Goal: Task Accomplishment & Management: Use online tool/utility

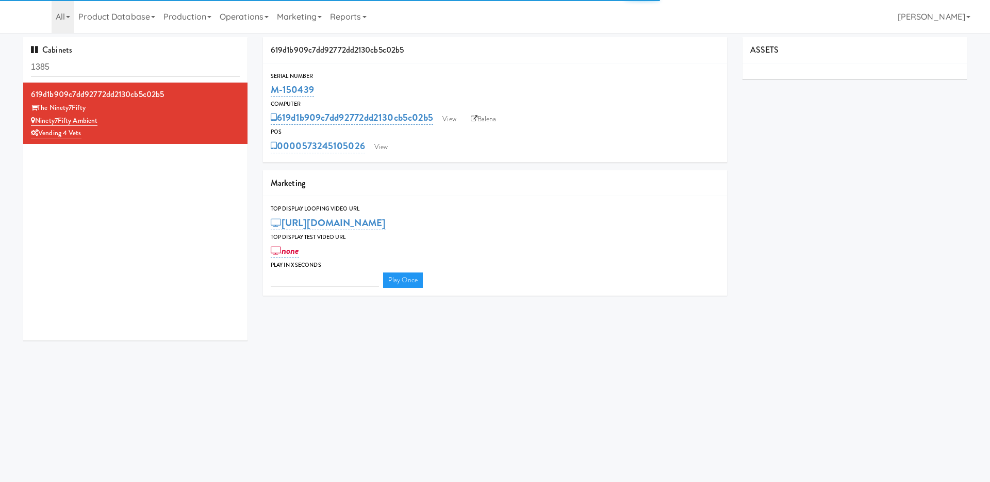
type input "3"
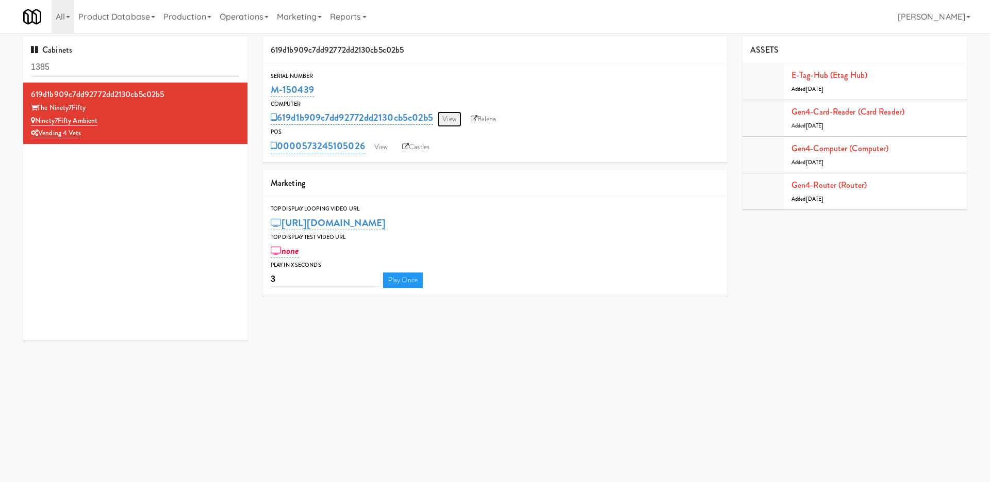
click at [449, 119] on link "View" at bounding box center [449, 118] width 24 height 15
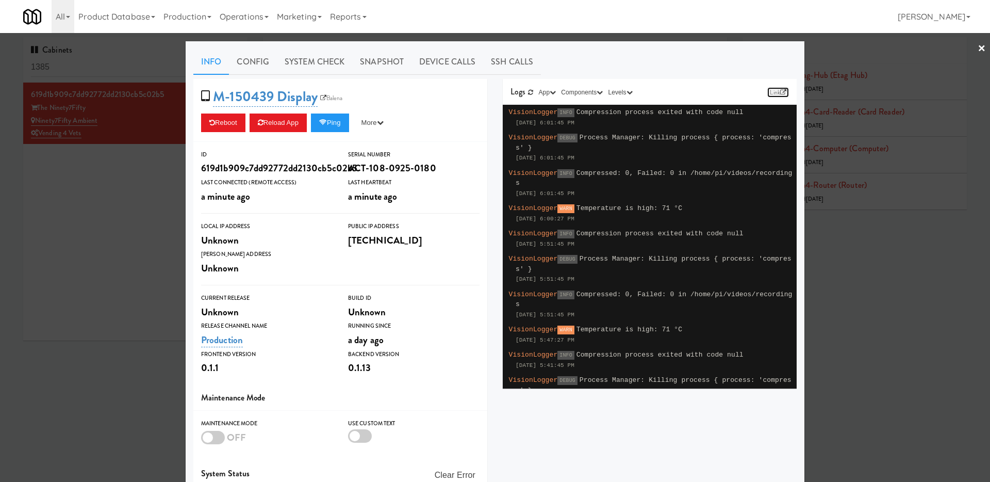
click at [778, 88] on link "Link" at bounding box center [778, 92] width 22 height 10
click at [143, 190] on div at bounding box center [495, 241] width 990 height 482
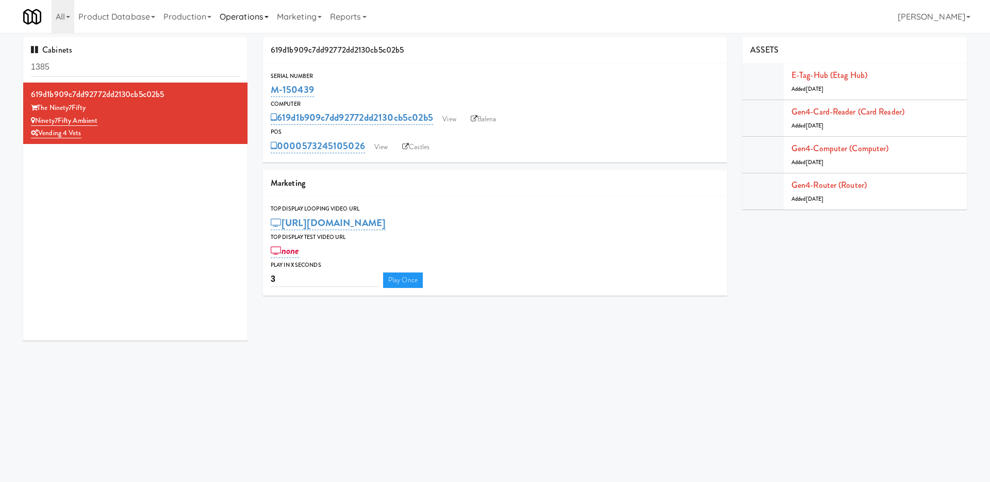
click at [271, 23] on link "Operations" at bounding box center [244, 16] width 57 height 33
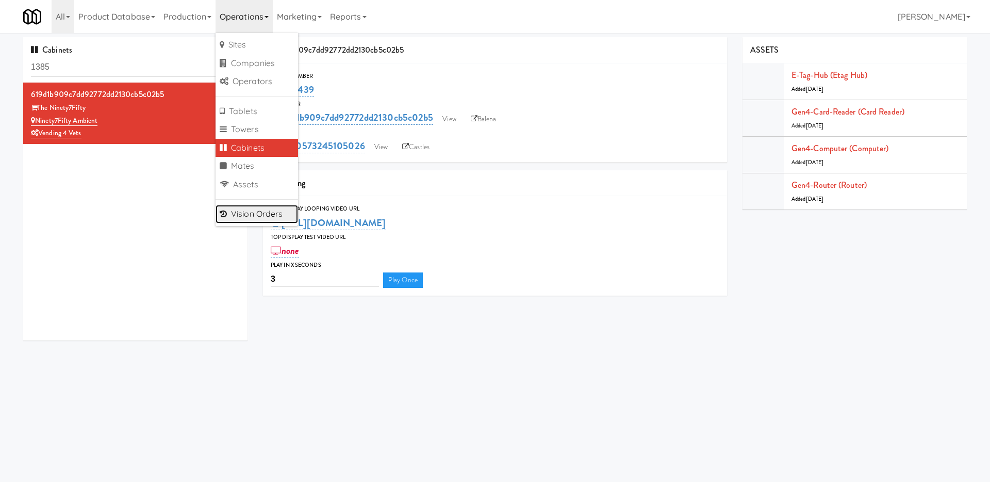
click at [239, 215] on link "Vision Orders" at bounding box center [257, 214] width 83 height 19
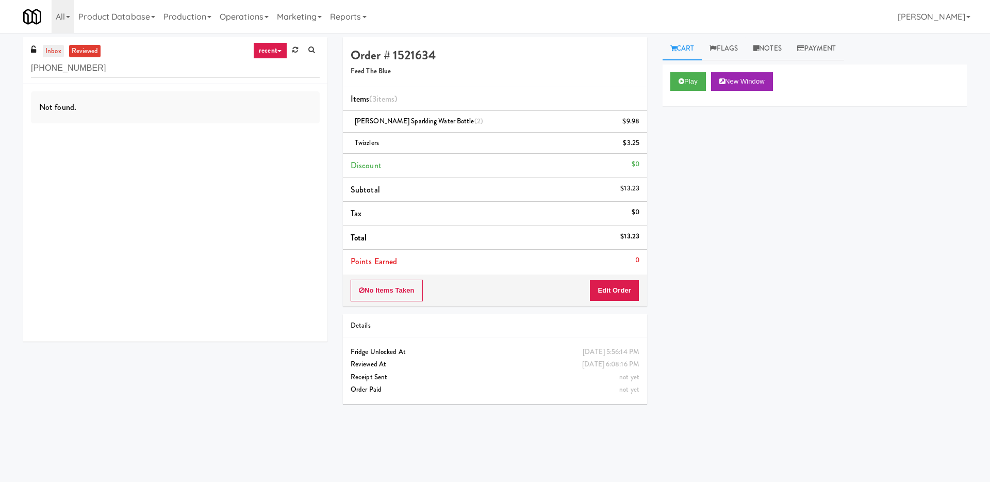
click at [58, 50] on link "inbox" at bounding box center [53, 51] width 21 height 13
click at [111, 68] on input "[PHONE_NUMBER]" at bounding box center [175, 68] width 289 height 19
click at [86, 51] on link "reviewed" at bounding box center [85, 51] width 32 height 13
click at [109, 69] on input "[PHONE_NUMBER]" at bounding box center [175, 68] width 289 height 19
click at [280, 56] on link "recent" at bounding box center [270, 50] width 34 height 17
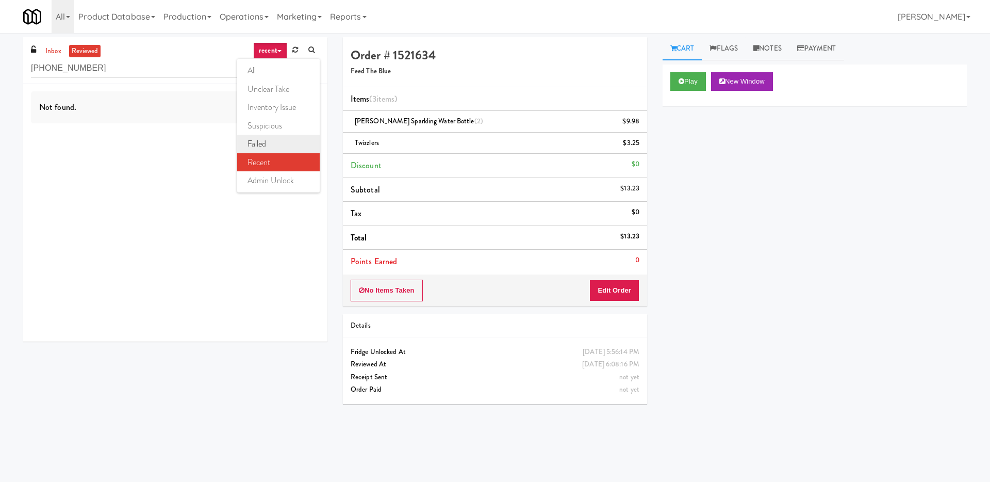
click at [270, 141] on link "failed" at bounding box center [278, 144] width 83 height 19
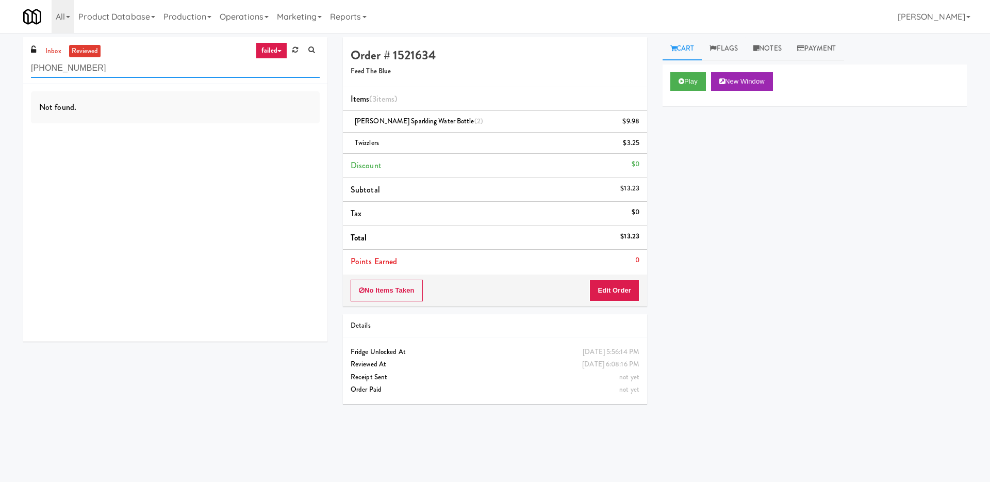
click at [132, 69] on input "[PHONE_NUMBER]" at bounding box center [175, 68] width 289 height 19
click at [46, 49] on link "inbox" at bounding box center [53, 51] width 21 height 13
click at [123, 80] on div "inbox reviewed failed all unclear take inventory issue suspicious failed recent…" at bounding box center [175, 60] width 304 height 46
click at [117, 68] on input "[PHONE_NUMBER]" at bounding box center [175, 68] width 289 height 19
drag, startPoint x: 55, startPoint y: 68, endPoint x: 0, endPoint y: 63, distance: 54.8
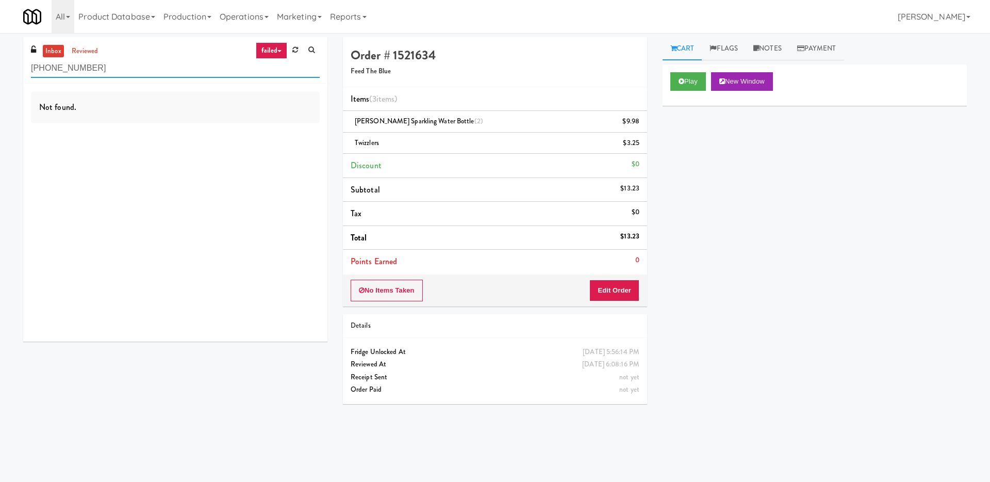
click at [0, 63] on div "inbox reviewed failed all unclear take inventory issue suspicious failed recent…" at bounding box center [495, 244] width 990 height 414
type input "217-5751"
click at [85, 55] on link "reviewed" at bounding box center [85, 51] width 32 height 13
click at [85, 71] on input "217-5751" at bounding box center [175, 68] width 289 height 19
click at [269, 53] on link "failed" at bounding box center [271, 50] width 31 height 17
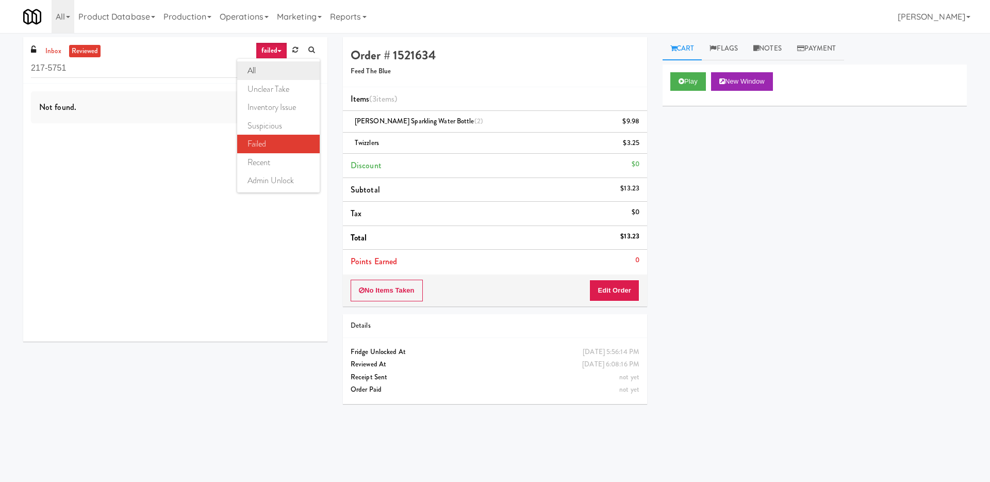
click at [270, 67] on link "all" at bounding box center [278, 70] width 83 height 19
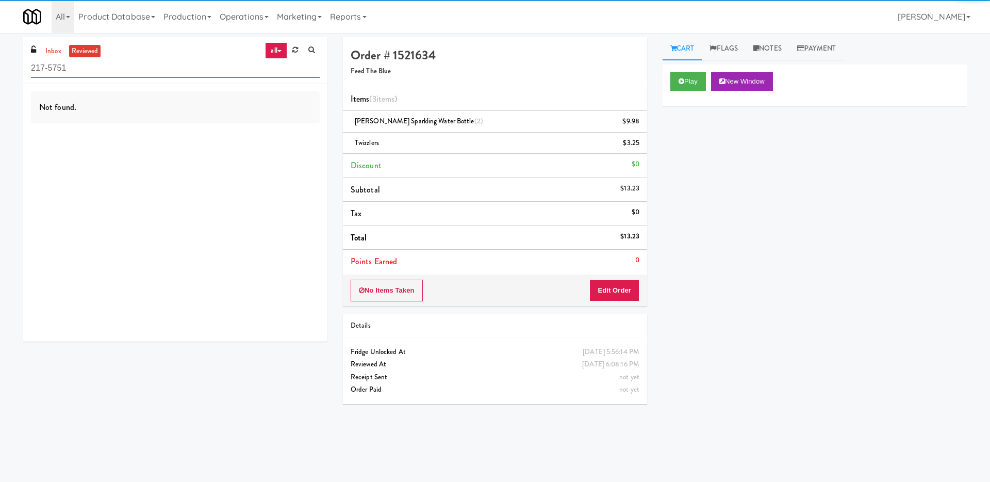
click at [143, 72] on input "217-5751" at bounding box center [175, 68] width 289 height 19
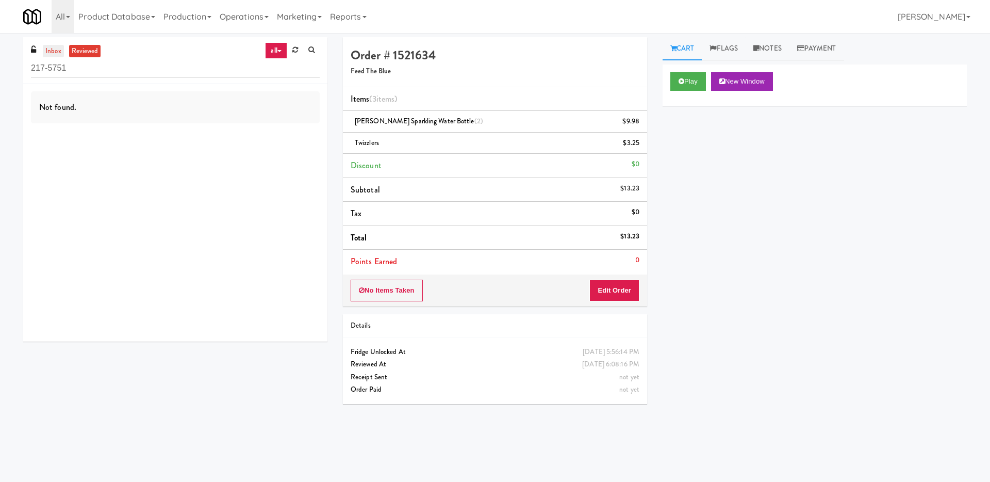
click at [49, 47] on link "inbox" at bounding box center [53, 51] width 21 height 13
click at [88, 63] on input "217-5751" at bounding box center [175, 68] width 289 height 19
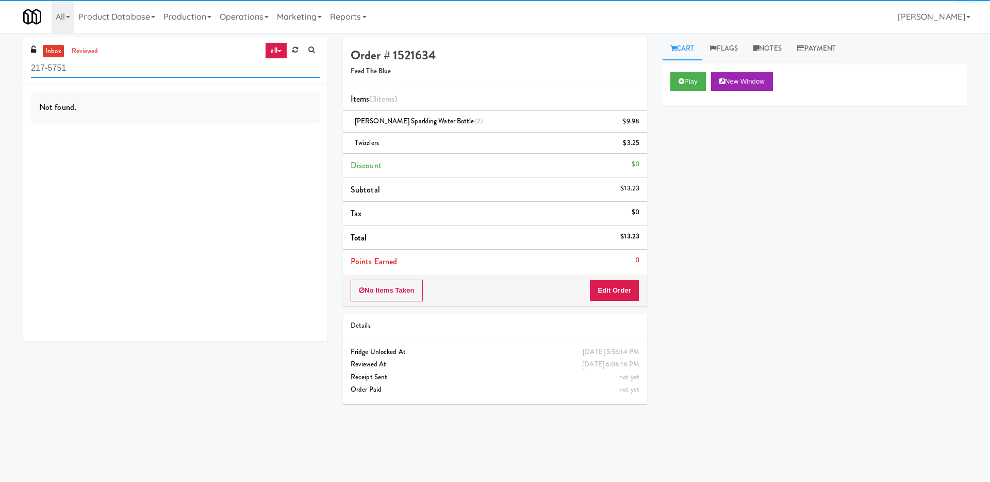
click at [88, 66] on input "217-5751" at bounding box center [175, 68] width 289 height 19
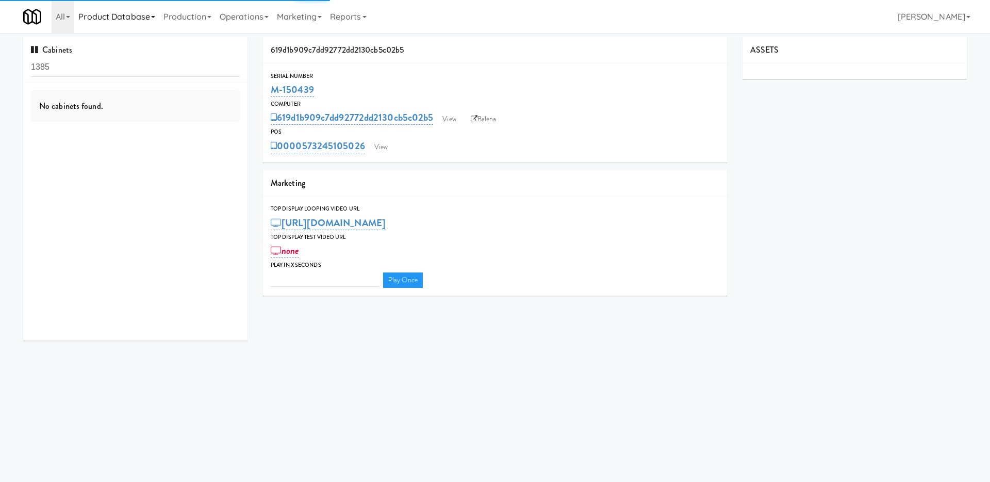
type input "3"
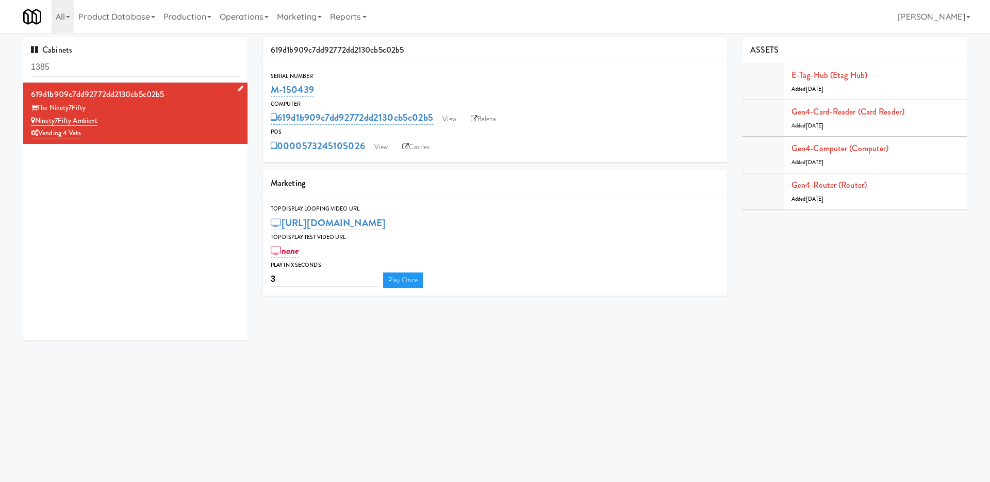
drag, startPoint x: 102, startPoint y: 123, endPoint x: 38, endPoint y: 120, distance: 64.0
click at [38, 120] on div "Ninety7Fifty Ambient" at bounding box center [135, 120] width 209 height 13
copy link "Ninety7Fifty Ambient"
click at [246, 21] on link "Operations" at bounding box center [244, 16] width 57 height 33
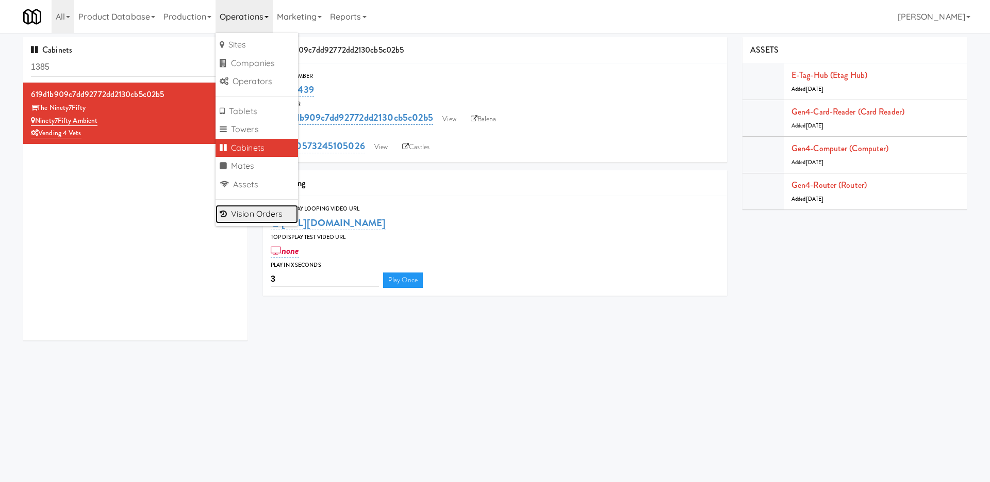
click at [241, 206] on link "Vision Orders" at bounding box center [257, 214] width 83 height 19
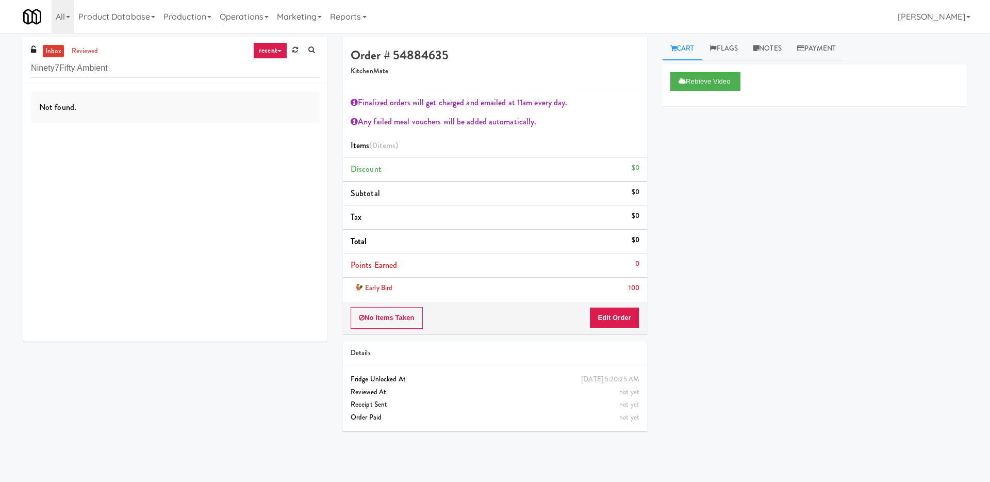
type input "Ninety7Fifty Ambient"
click at [92, 47] on link "reviewed" at bounding box center [85, 51] width 32 height 13
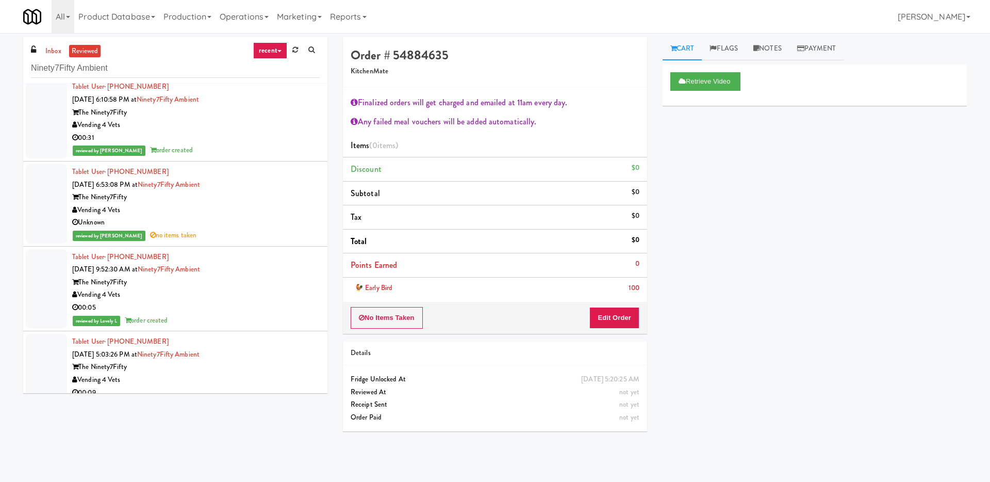
scroll to position [684, 0]
click at [220, 219] on div "Unknown" at bounding box center [196, 224] width 248 height 13
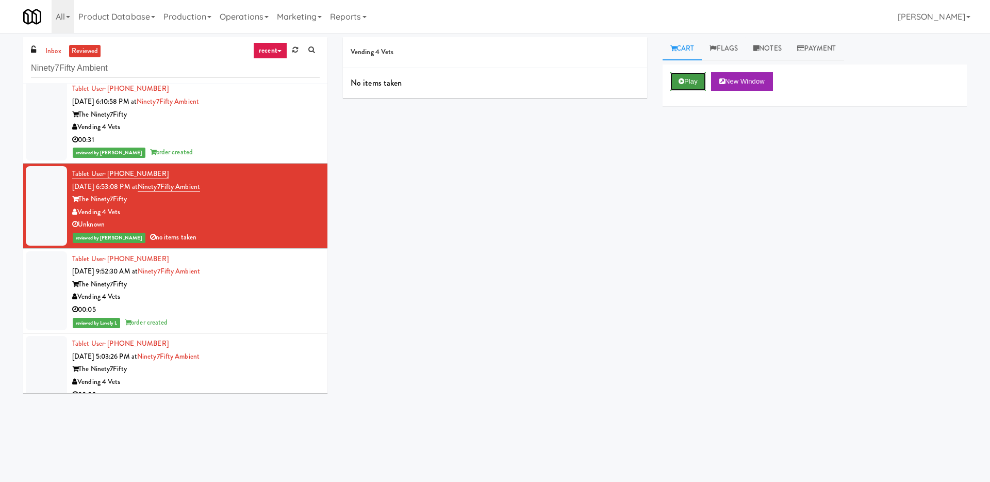
click at [683, 79] on icon at bounding box center [682, 81] width 6 height 7
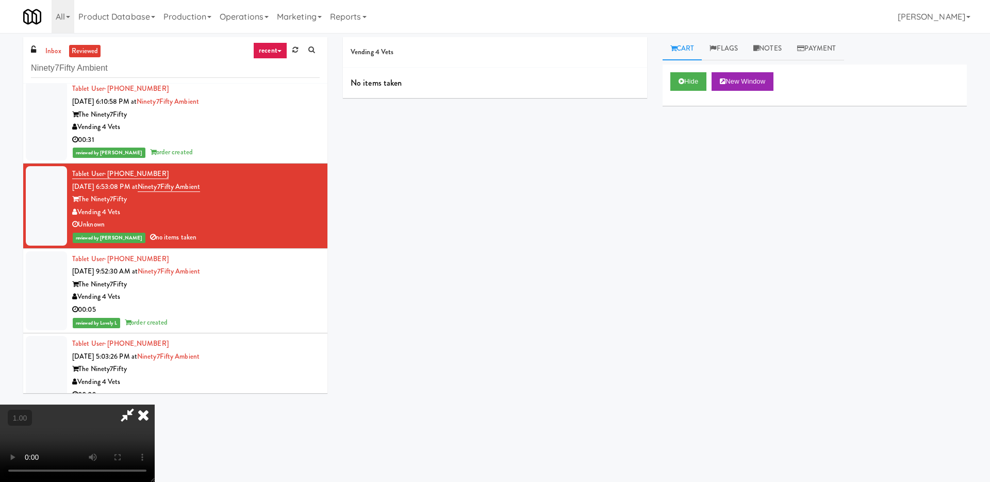
click at [155, 404] on icon at bounding box center [143, 414] width 23 height 21
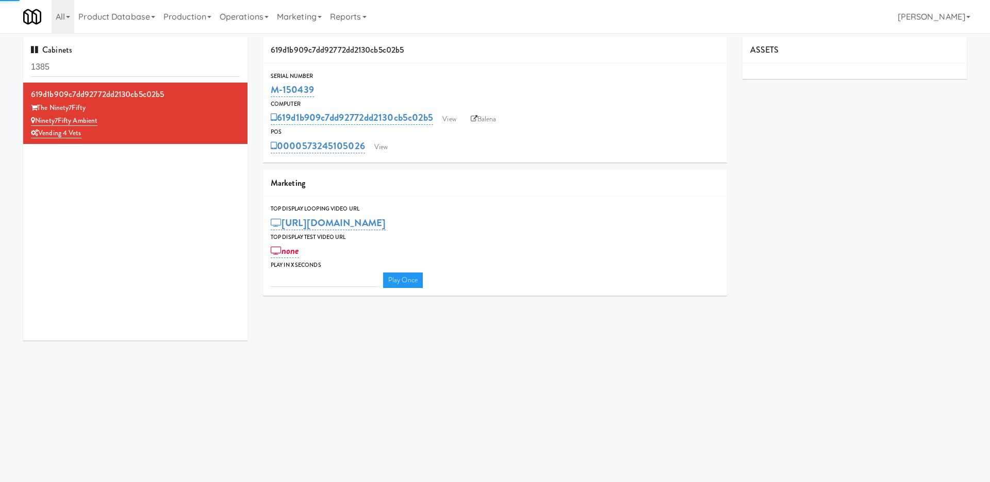
type input "3"
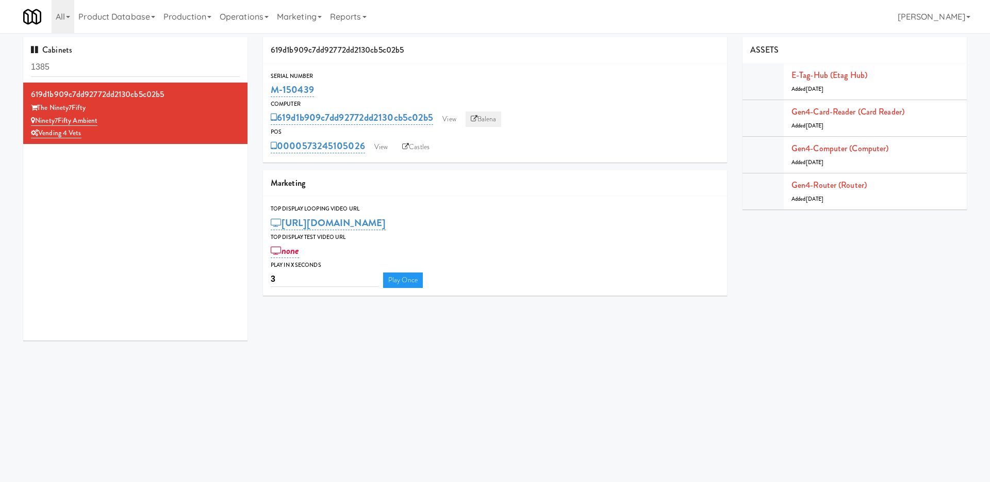
click at [480, 117] on link "Balena" at bounding box center [484, 118] width 36 height 15
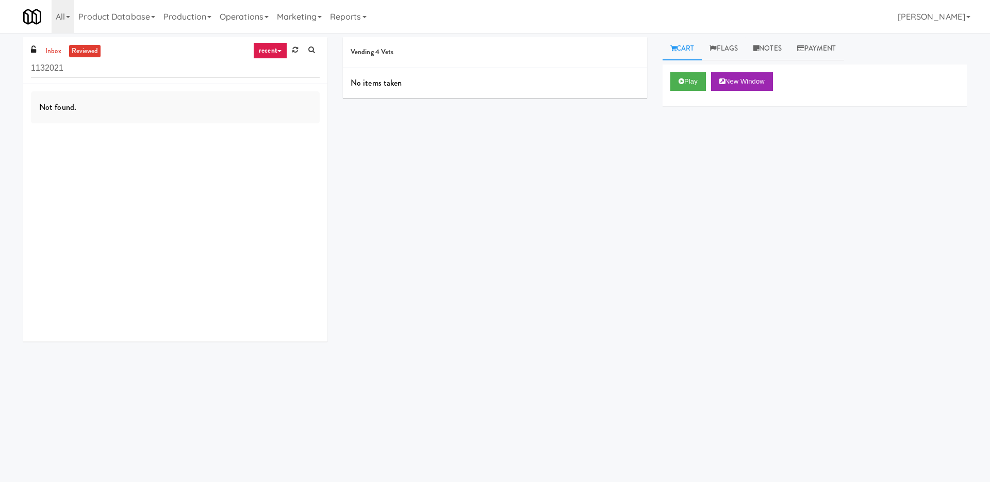
drag, startPoint x: 108, startPoint y: 70, endPoint x: 31, endPoint y: 60, distance: 76.9
click at [31, 60] on input "1132021" at bounding box center [175, 68] width 289 height 19
click at [686, 86] on button "Play" at bounding box center [688, 81] width 36 height 19
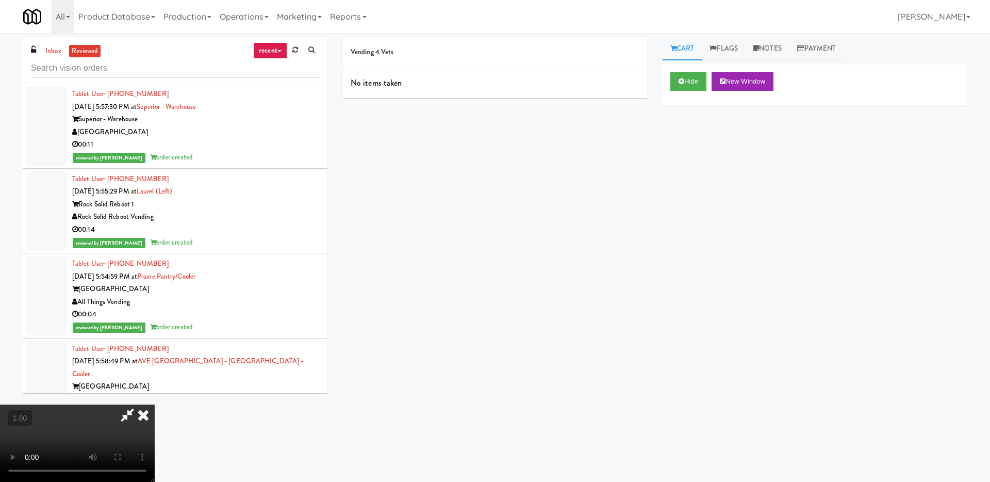
click at [155, 404] on icon at bounding box center [143, 414] width 23 height 21
